Goal: Obtain resource: Obtain resource

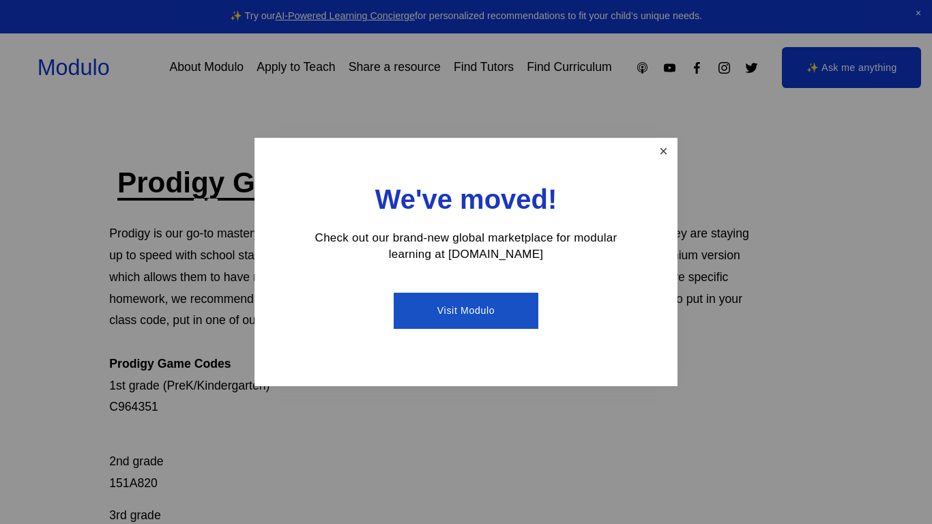
click at [653, 156] on link "Close" at bounding box center [663, 152] width 24 height 24
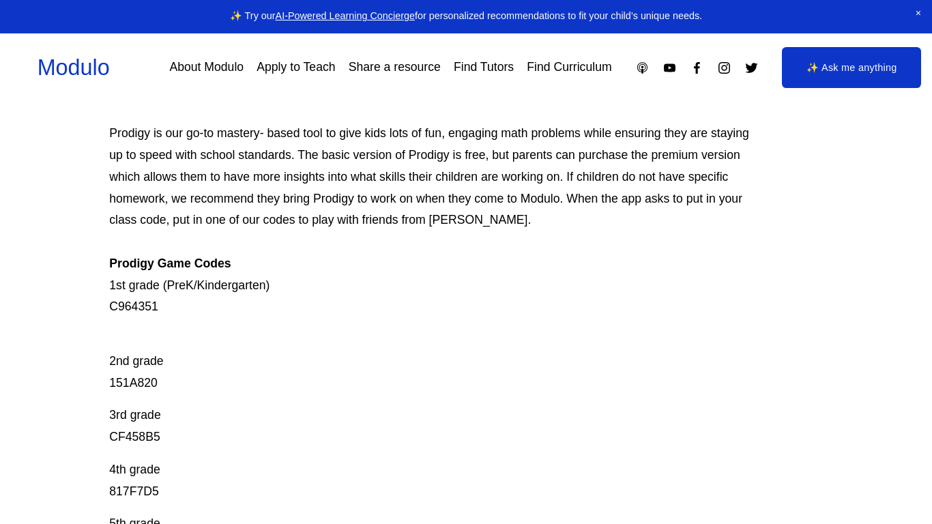
scroll to position [102, 0]
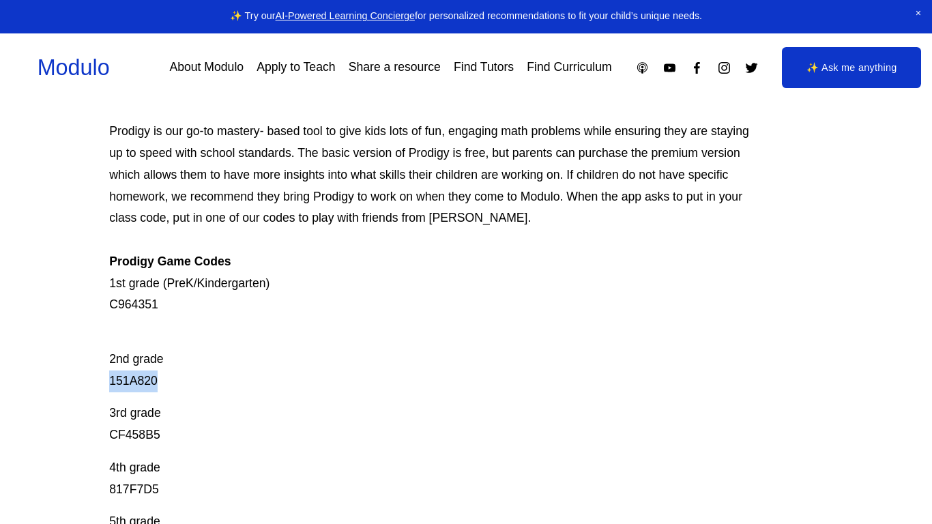
drag, startPoint x: 110, startPoint y: 385, endPoint x: 161, endPoint y: 379, distance: 51.5
click at [161, 379] on p "2nd grade 151A820" at bounding box center [429, 359] width 641 height 65
copy p "151A820"
drag, startPoint x: 109, startPoint y: 437, endPoint x: 166, endPoint y: 438, distance: 57.3
click at [166, 438] on p "3rd grade CF458B5" at bounding box center [429, 424] width 641 height 44
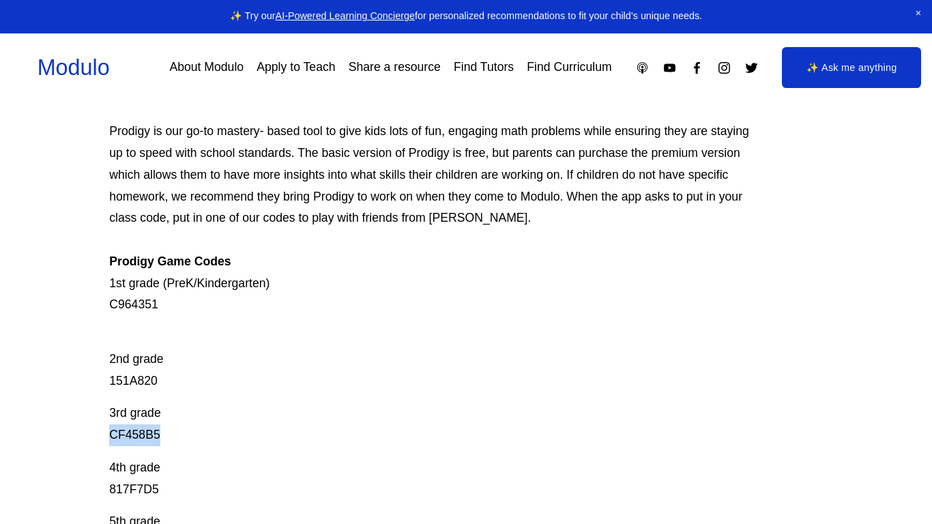
copy p "CF458B5"
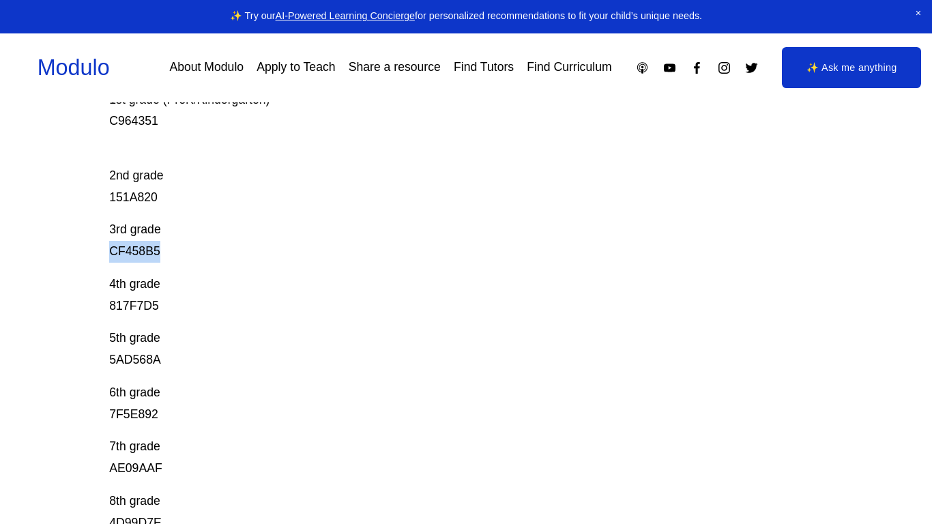
scroll to position [287, 0]
drag, startPoint x: 108, startPoint y: 304, endPoint x: 160, endPoint y: 305, distance: 52.5
click at [160, 305] on div "Prodigy Game Codes Prodigy is our go-to mastery- based tool to give kids lots o…" at bounding box center [466, 288] width 932 height 823
copy p "817F7D5"
